Goal: Information Seeking & Learning: Learn about a topic

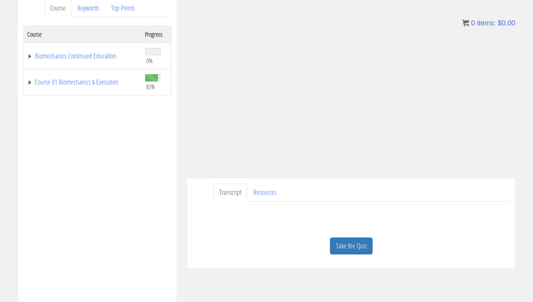
scroll to position [99, 0]
click at [350, 243] on link "Take the Quiz" at bounding box center [351, 245] width 43 height 17
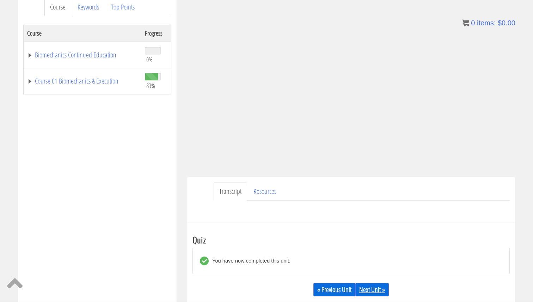
click at [374, 288] on link "Next Unit »" at bounding box center [371, 289] width 33 height 13
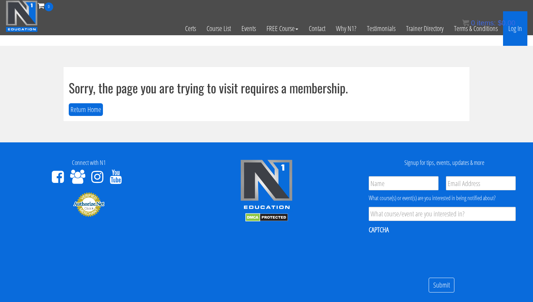
click at [513, 33] on link "Log In" at bounding box center [515, 28] width 24 height 35
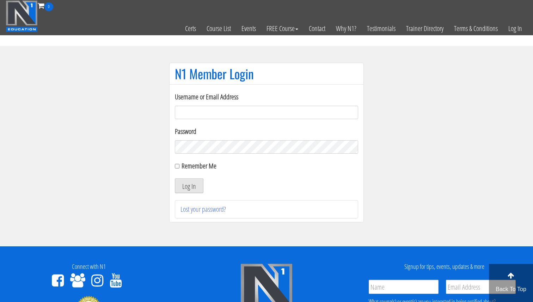
type input "Valerioacri@gmail.com"
click at [185, 189] on button "Log In" at bounding box center [189, 185] width 29 height 15
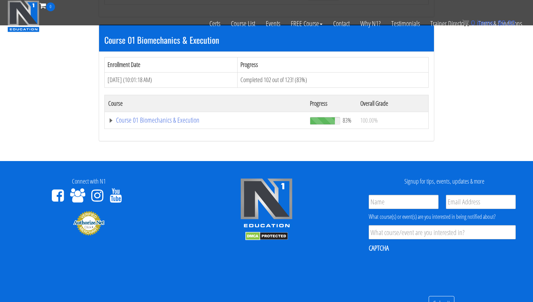
scroll to position [139, 0]
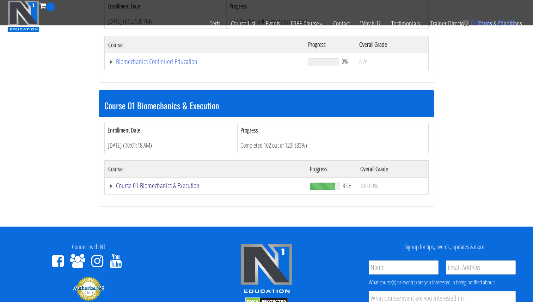
click at [184, 65] on link "Course 01 Biomechanics & Execution" at bounding box center [204, 61] width 193 height 7
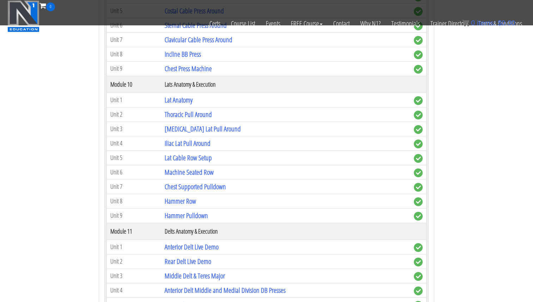
scroll to position [1376, 0]
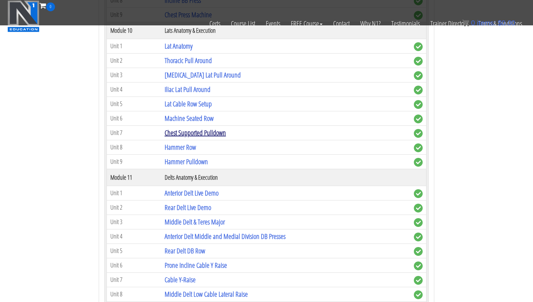
click at [197, 136] on link "Chest Supported Pulldown" at bounding box center [195, 133] width 61 height 10
